Goal: Find specific page/section: Find specific page/section

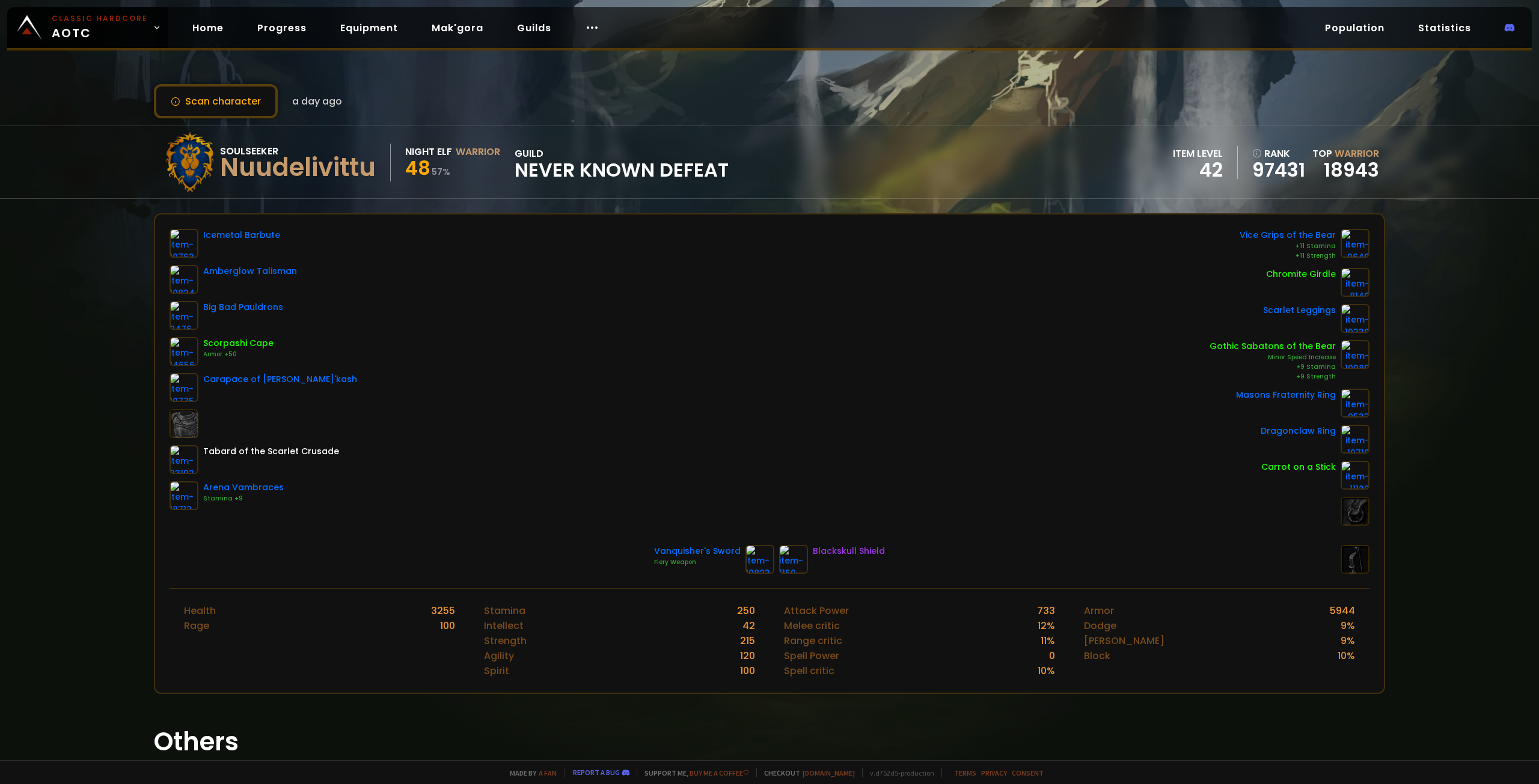
drag, startPoint x: 489, startPoint y: 111, endPoint x: 484, endPoint y: 83, distance: 28.4
